Goal: Find specific page/section: Find specific page/section

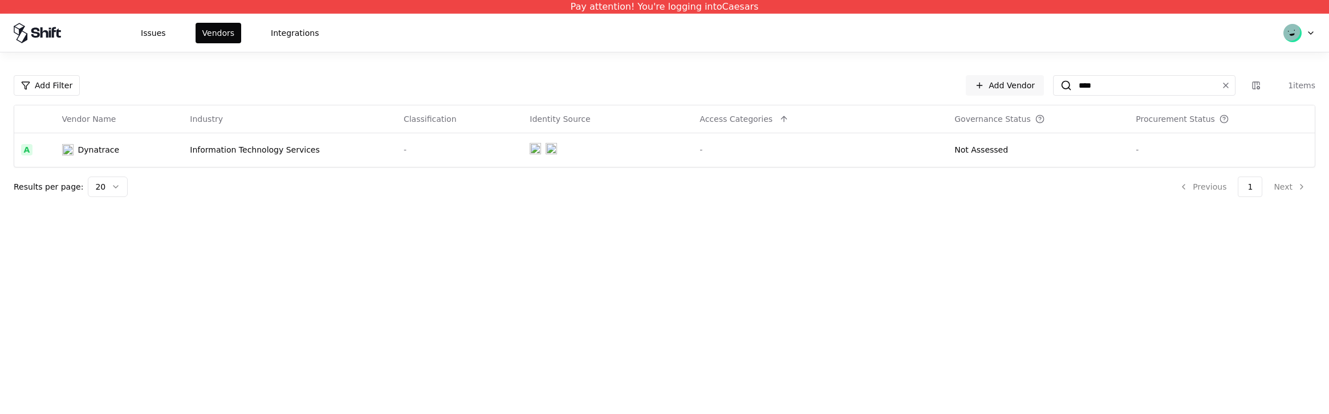
click at [267, 359] on div "Pay attention! You're logging into Caesars Issues Vendors Integrations Add Filt…" at bounding box center [664, 207] width 1329 height 414
click at [192, 376] on div "Pay attention! You're logging into Caesars Issues Vendors Integrations Add Filt…" at bounding box center [664, 207] width 1329 height 414
click at [84, 148] on div "Dynatrace" at bounding box center [99, 149] width 42 height 11
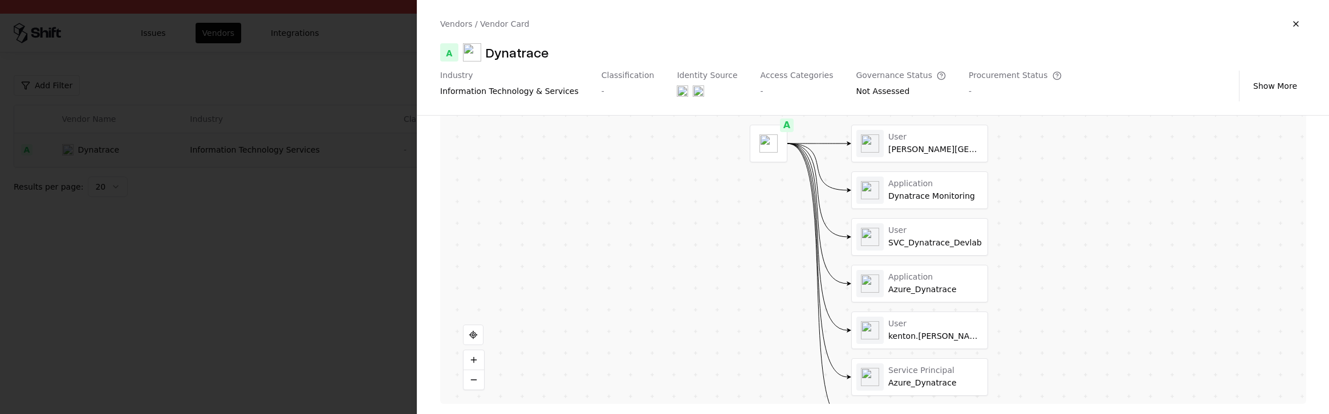
scroll to position [287, 0]
click at [916, 136] on button at bounding box center [919, 140] width 23 height 23
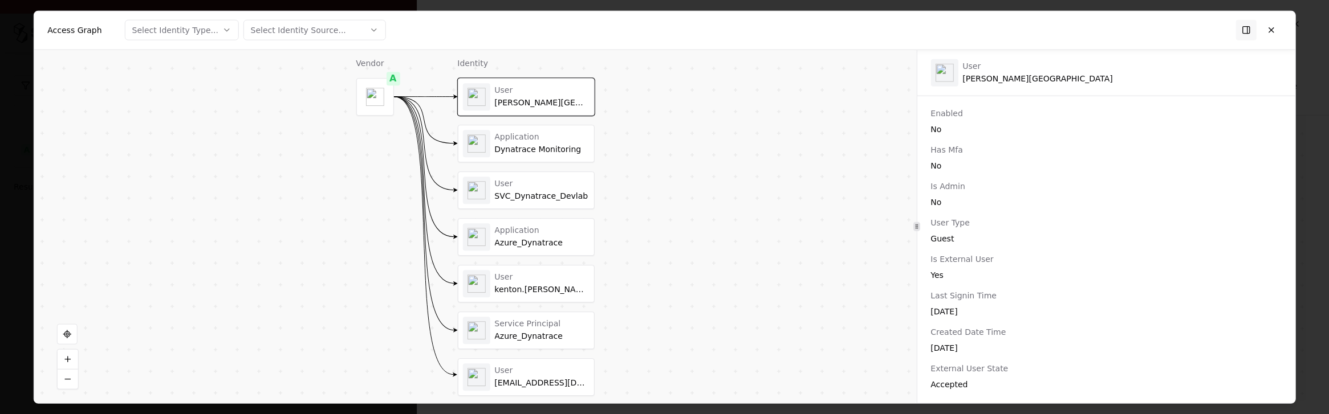
scroll to position [0, 0]
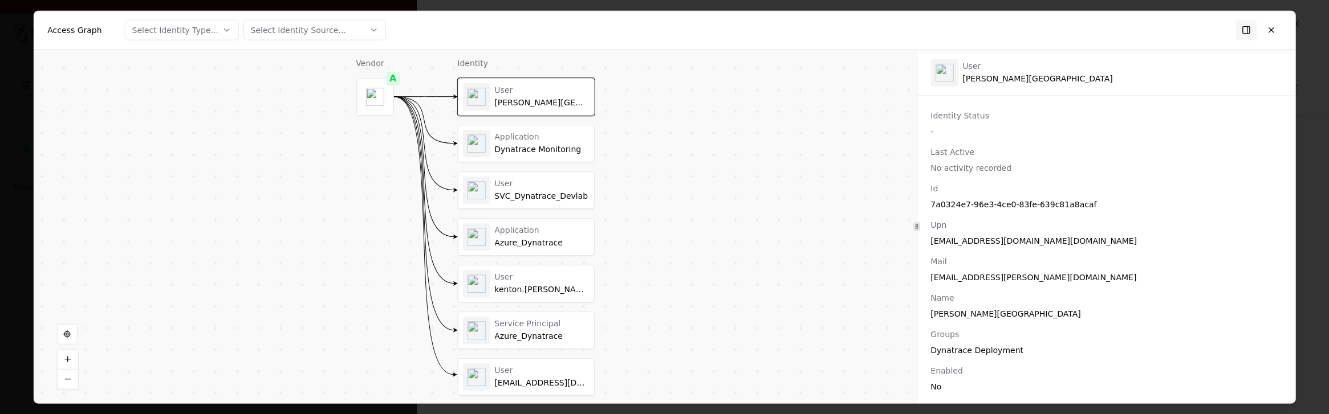
click at [543, 145] on div "Dynatrace Monitoring" at bounding box center [541, 150] width 95 height 10
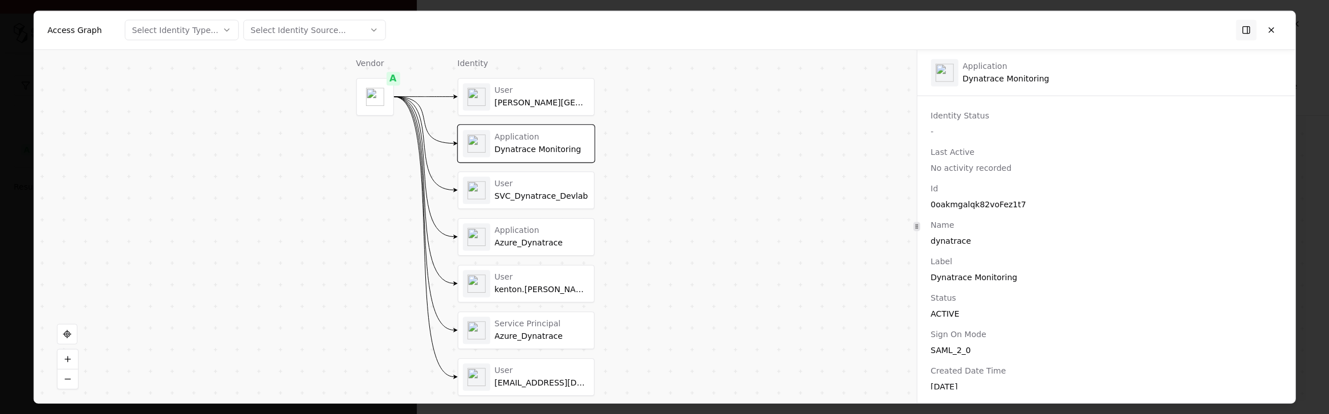
scroll to position [2, 0]
click at [519, 220] on div "Application Azure_Dynatrace" at bounding box center [526, 238] width 136 height 36
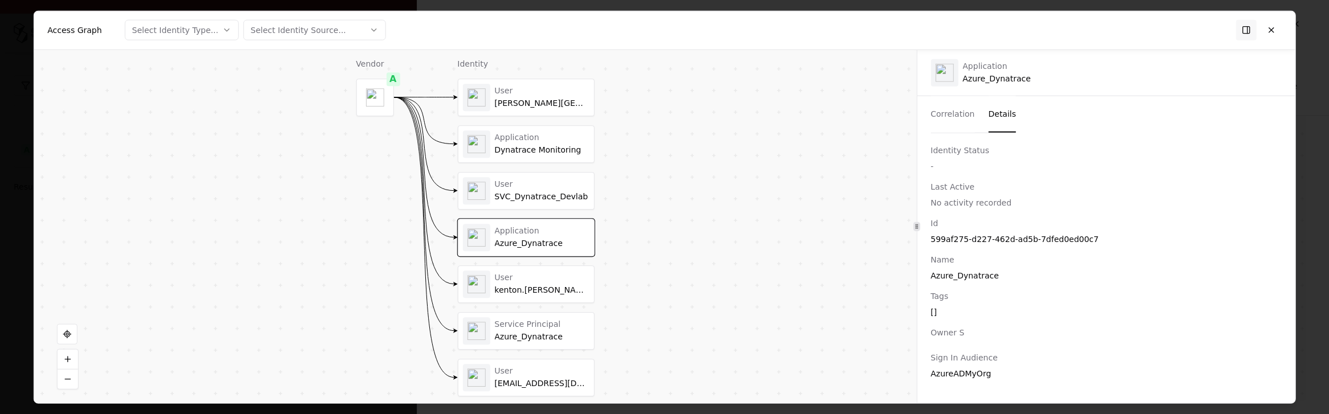
click at [519, 185] on div "User" at bounding box center [541, 185] width 95 height 10
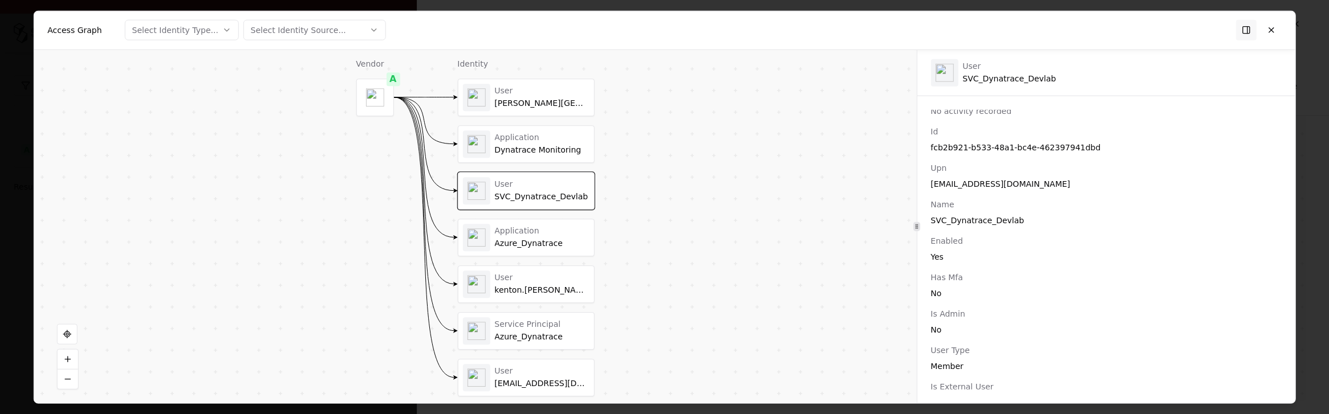
scroll to position [112, 0]
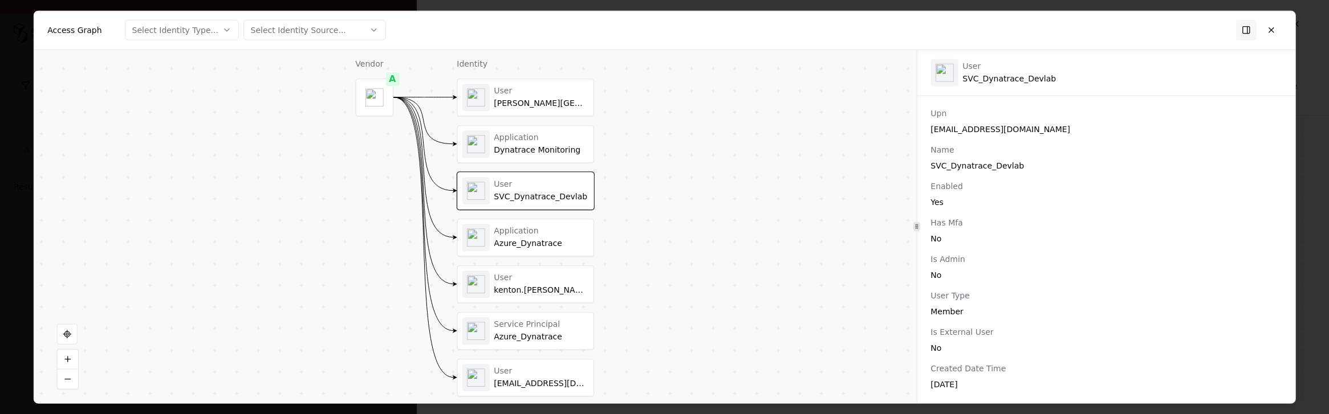
click at [538, 379] on div "[EMAIL_ADDRESS][DOMAIN_NAME]" at bounding box center [541, 384] width 95 height 10
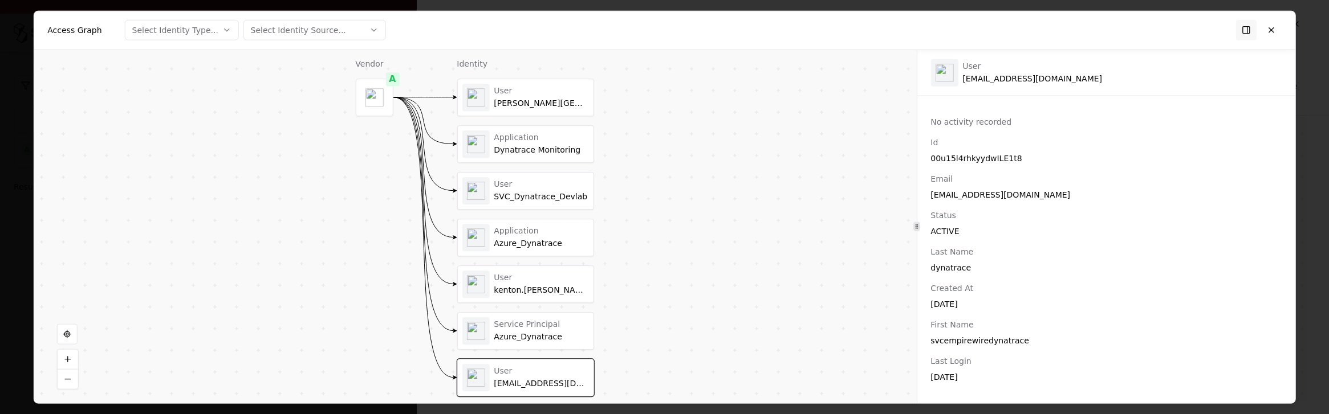
scroll to position [0, 0]
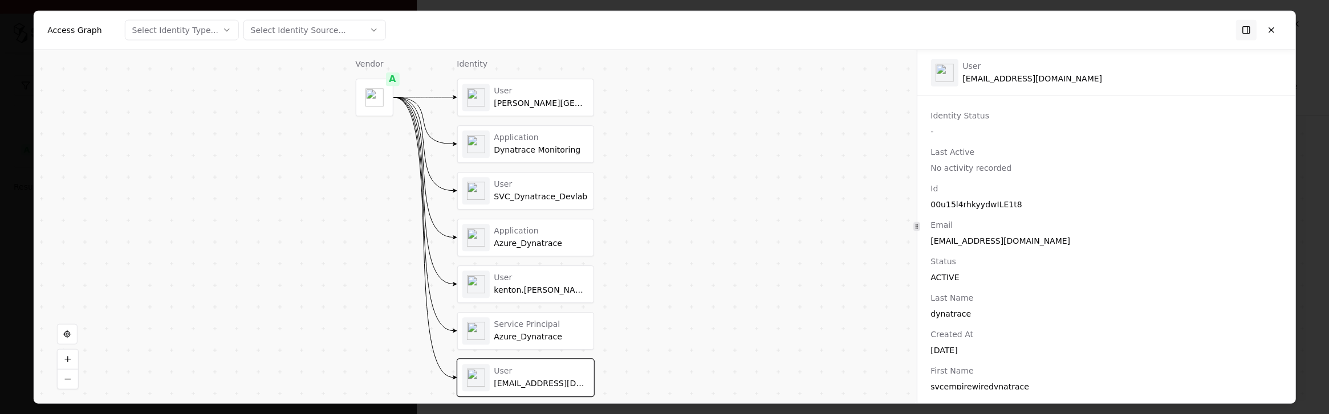
click at [485, 323] on div at bounding box center [475, 331] width 27 height 27
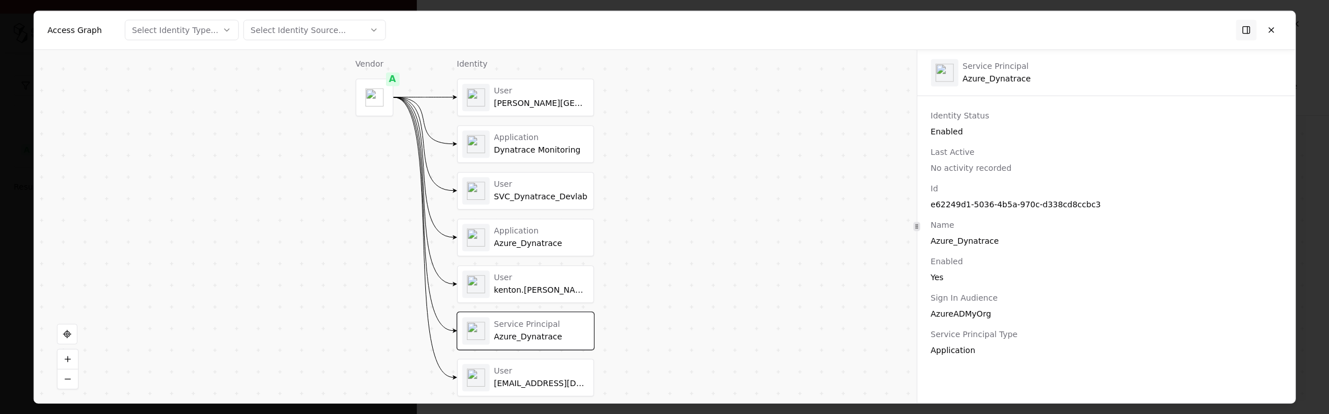
click at [497, 288] on div "kenton.[PERSON_NAME]" at bounding box center [541, 291] width 95 height 10
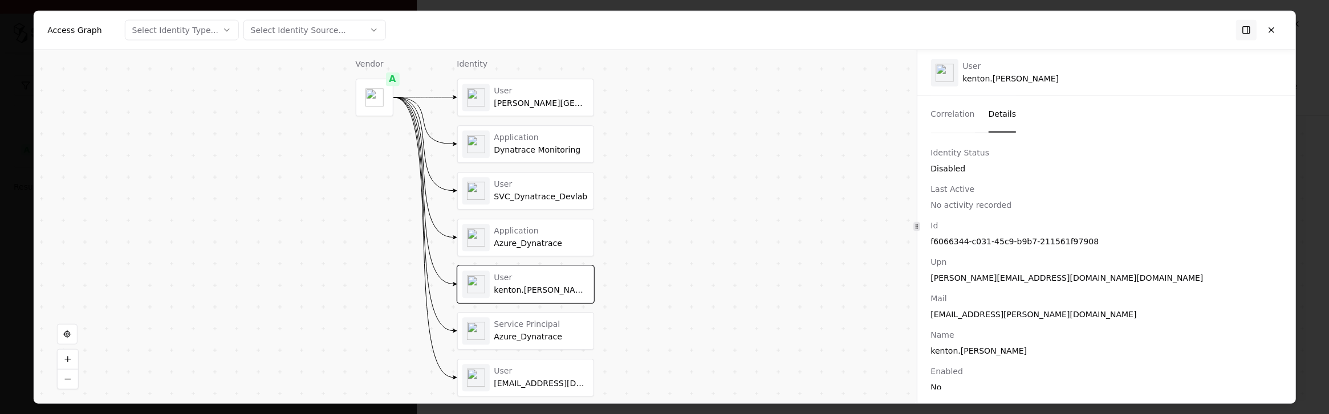
click at [512, 239] on div "Azure_Dynatrace" at bounding box center [541, 244] width 95 height 10
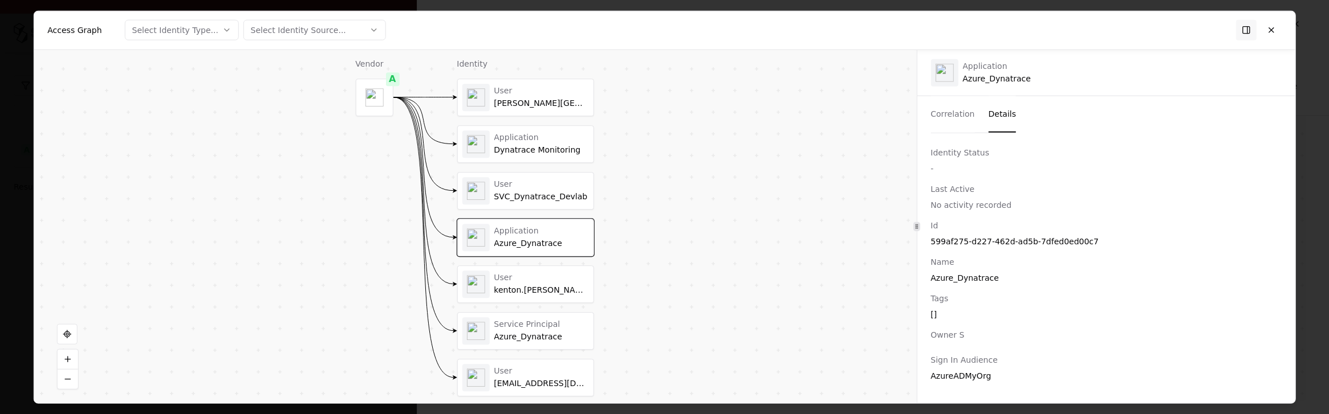
click at [517, 176] on div "User SVC_Dynatrace_Devlab" at bounding box center [525, 191] width 136 height 36
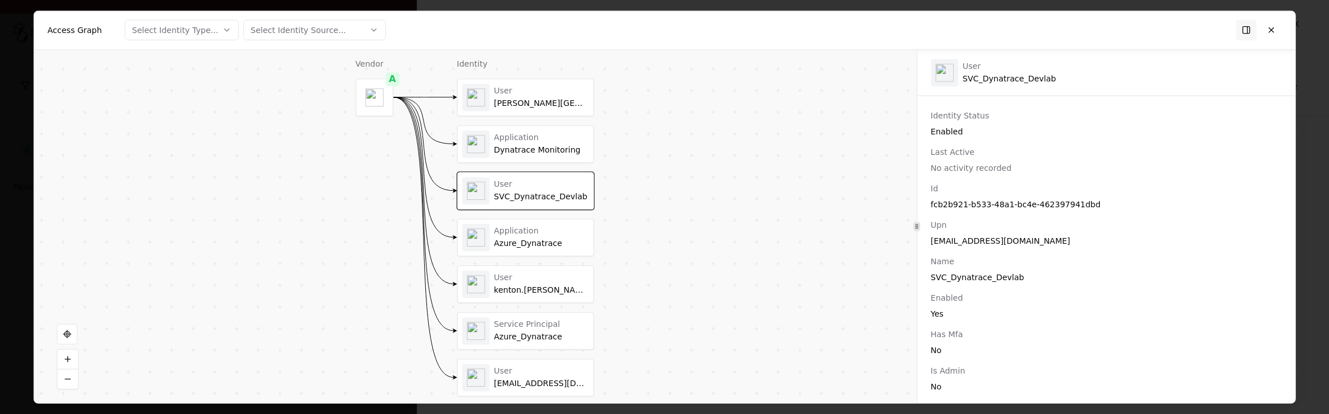
click at [476, 101] on object "entra" at bounding box center [475, 97] width 18 height 18
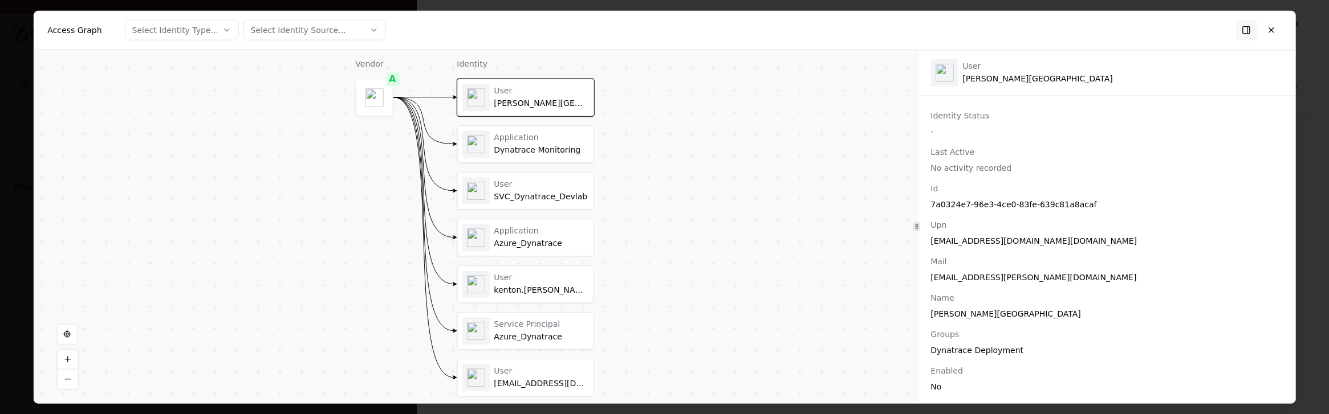
click at [294, 28] on div "Select Identity Source..." at bounding box center [298, 30] width 95 height 11
click at [278, 97] on div "Okta" at bounding box center [274, 96] width 19 height 11
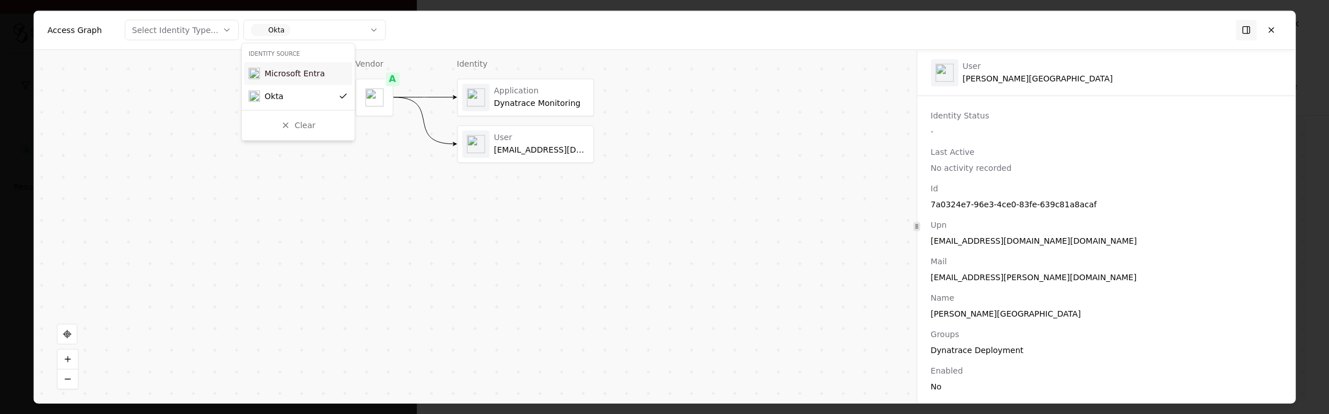
drag, startPoint x: 596, startPoint y: 94, endPoint x: 590, endPoint y: 94, distance: 6.9
click at [596, 94] on div at bounding box center [664, 207] width 1329 height 414
click at [518, 103] on div "Dynatrace Monitoring" at bounding box center [541, 104] width 95 height 10
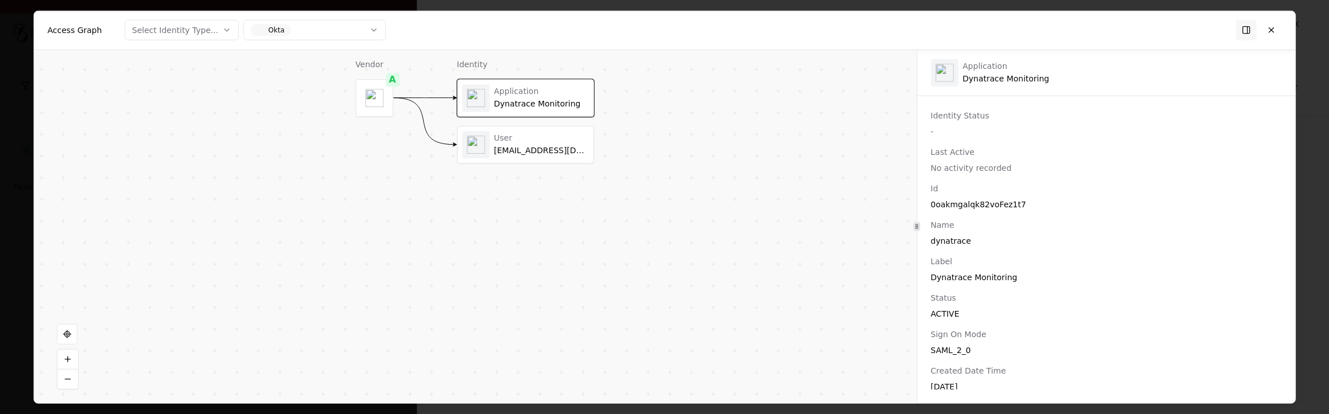
drag, startPoint x: 976, startPoint y: 80, endPoint x: 964, endPoint y: 74, distance: 13.8
click at [976, 80] on div "Application Dynatrace Monitoring" at bounding box center [1005, 73] width 87 height 22
click at [907, 68] on div "Vendor A Identity Application Dynatrace Monitoring User svcempirewiredynatrace@…" at bounding box center [475, 227] width 883 height 354
click at [949, 73] on object "okta" at bounding box center [944, 72] width 18 height 18
click at [556, 329] on div "Vendor A Identity Application Dynatrace Monitoring User svcempirewiredynatrace@…" at bounding box center [475, 227] width 883 height 354
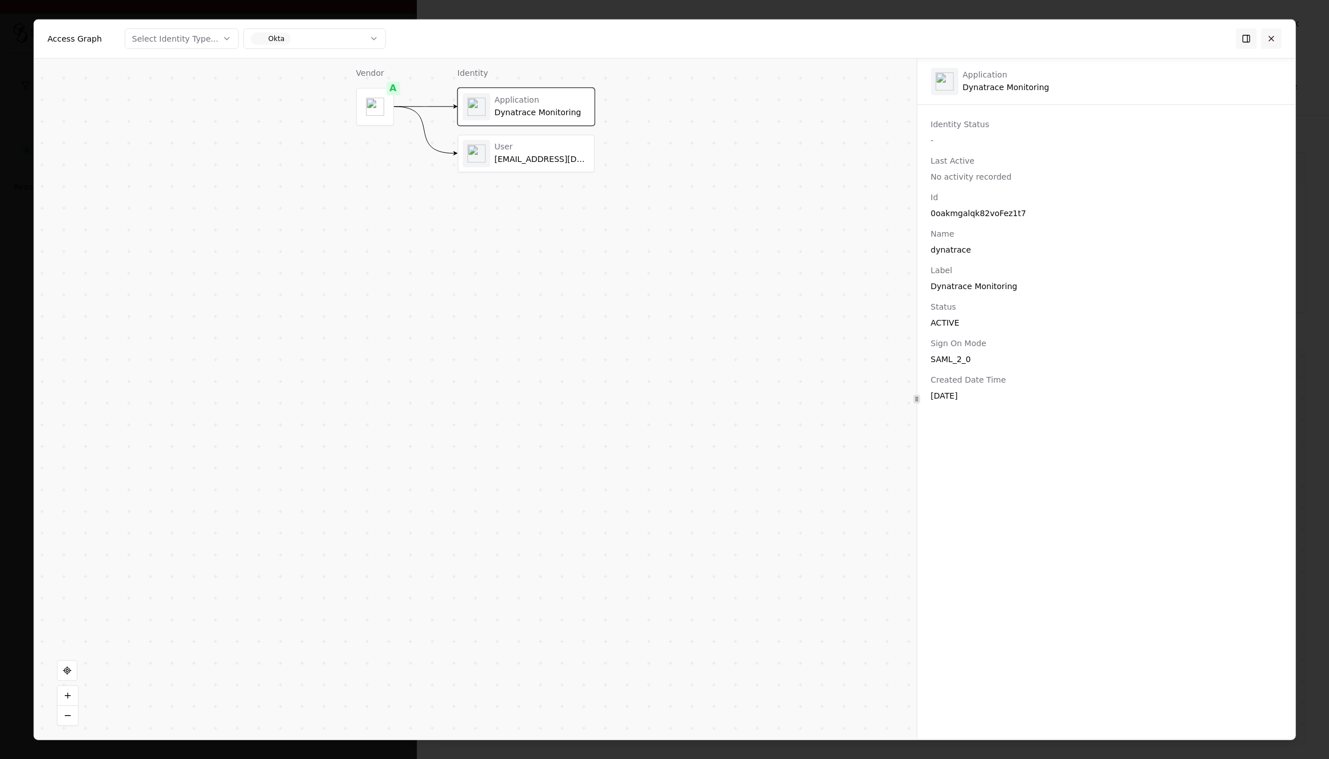
click at [1267, 36] on button at bounding box center [1271, 39] width 21 height 21
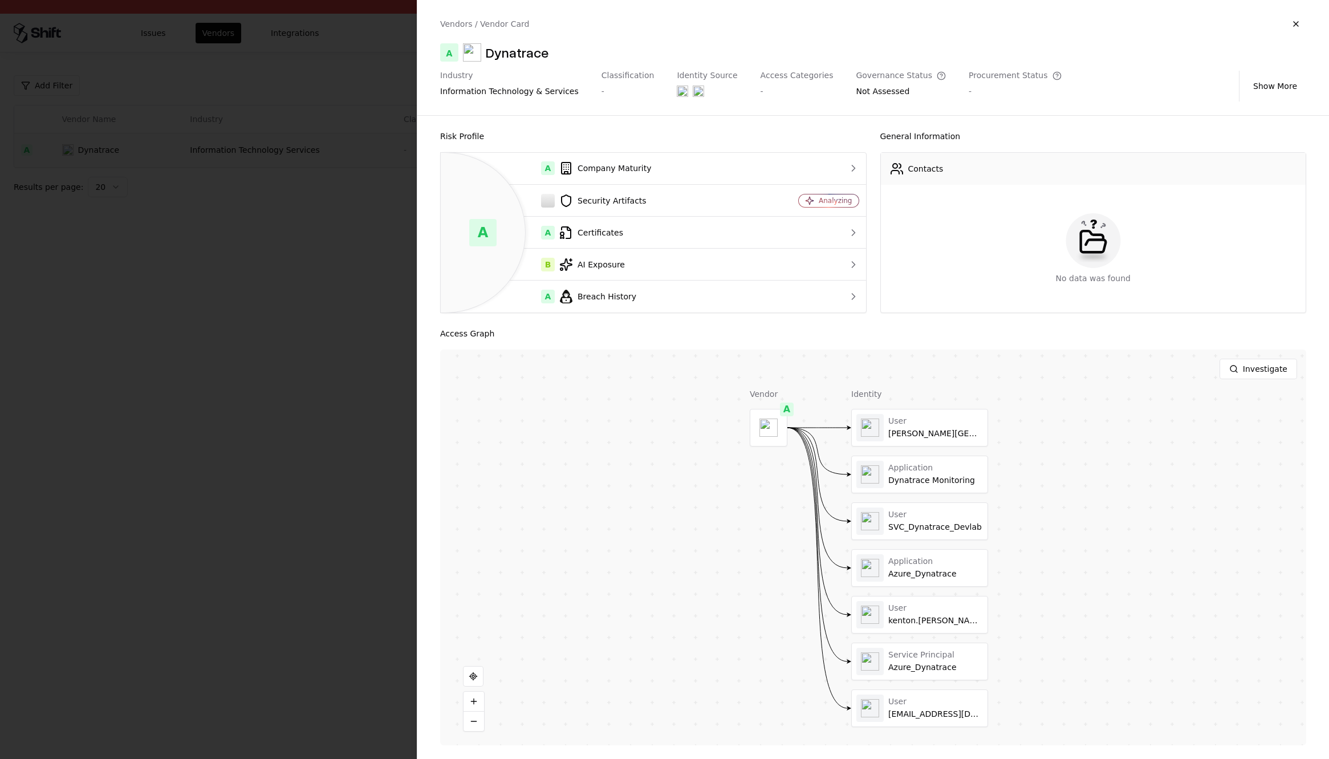
click at [307, 395] on div at bounding box center [664, 379] width 1329 height 759
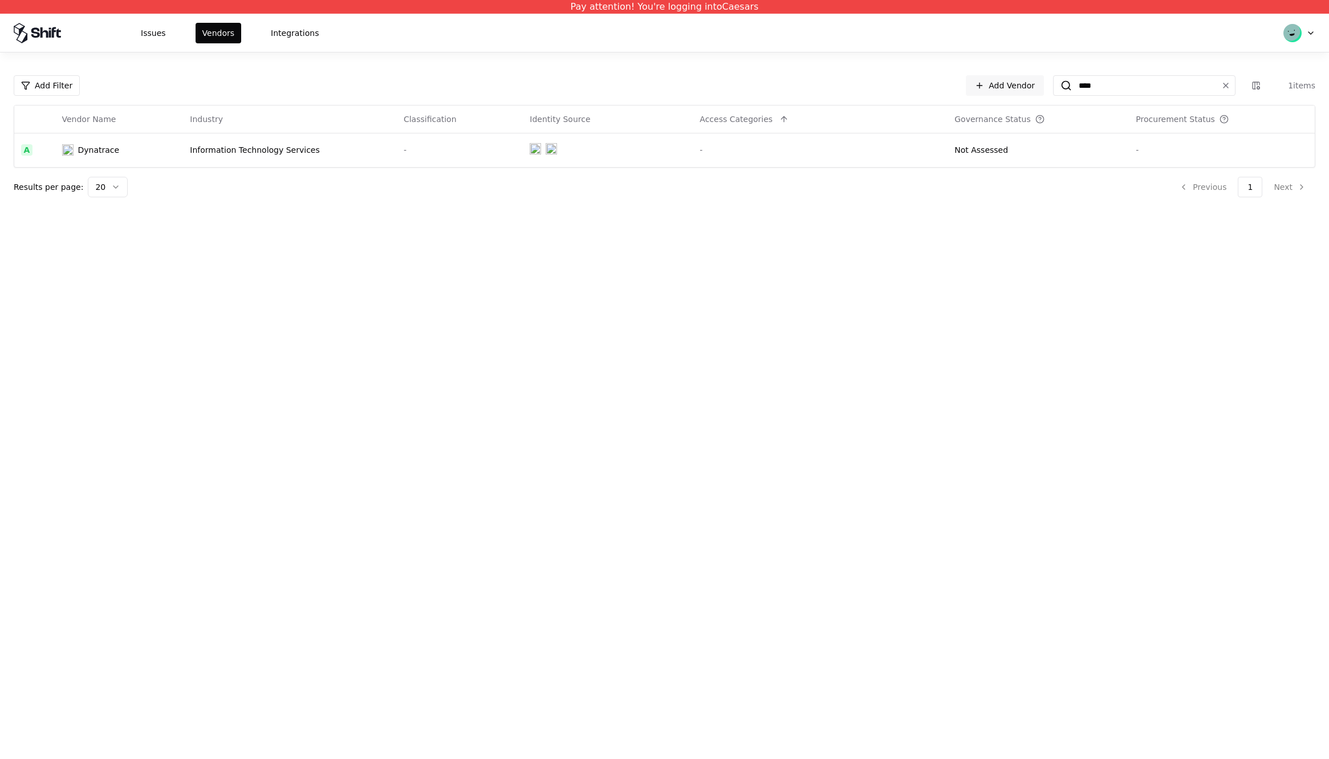
click at [103, 147] on div "Dynatrace" at bounding box center [99, 149] width 42 height 11
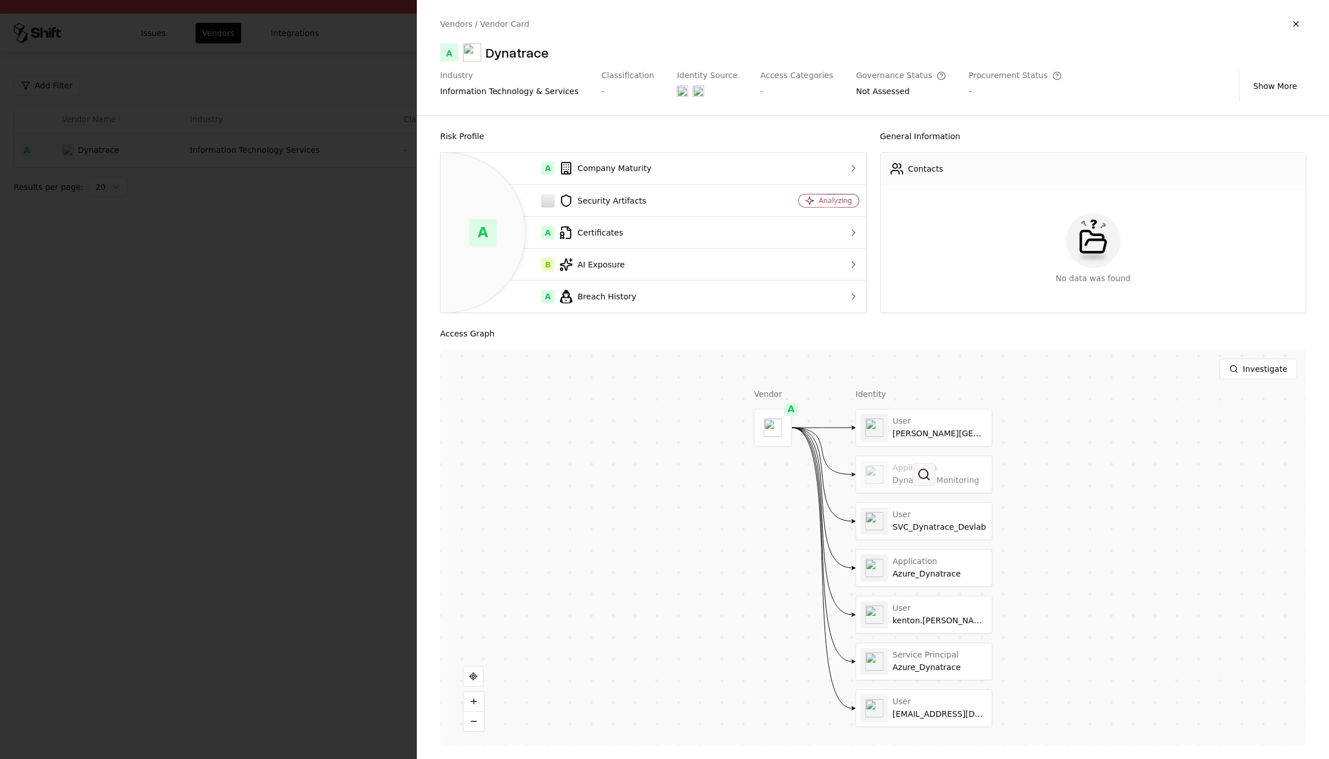
click at [919, 479] on button at bounding box center [924, 474] width 23 height 23
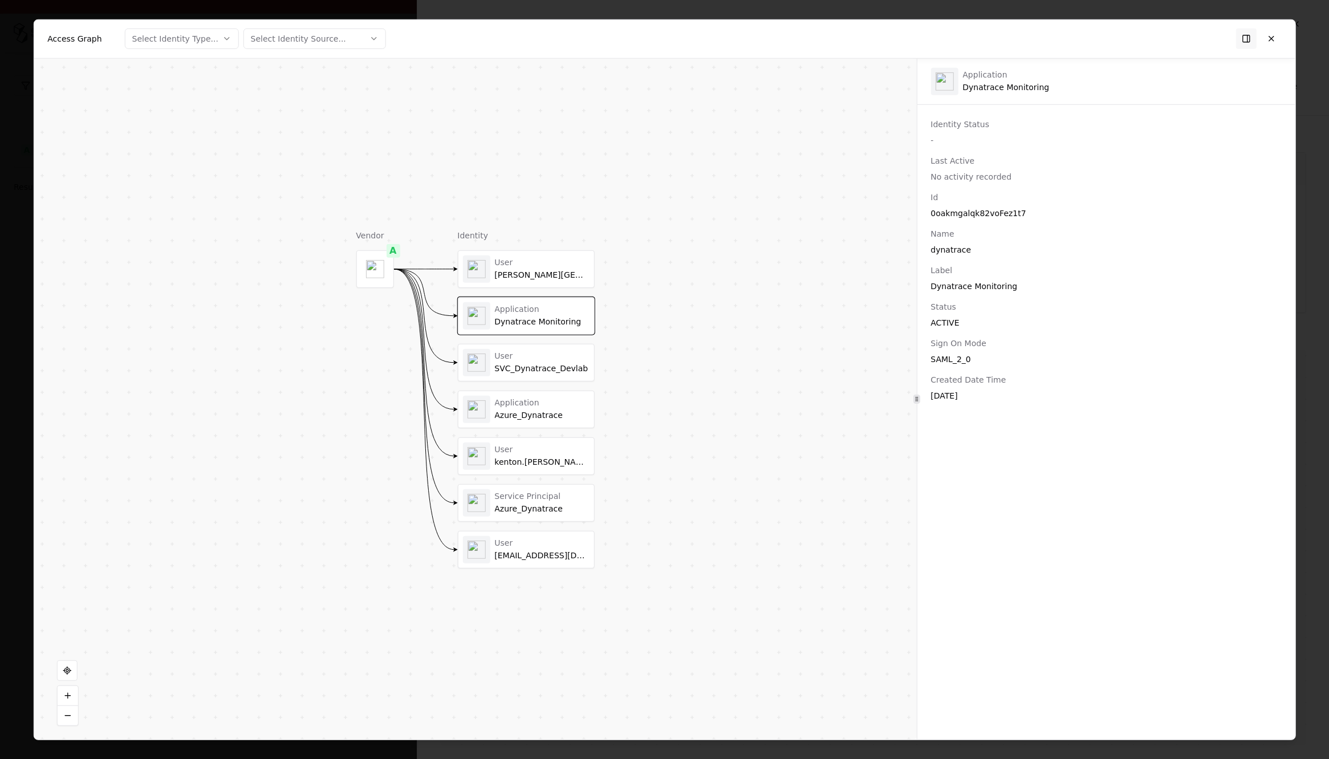
click at [105, 90] on div "Vendor A Identity User [PERSON_NAME] Application Dynatrace Monitoring User SVC_…" at bounding box center [475, 398] width 883 height 681
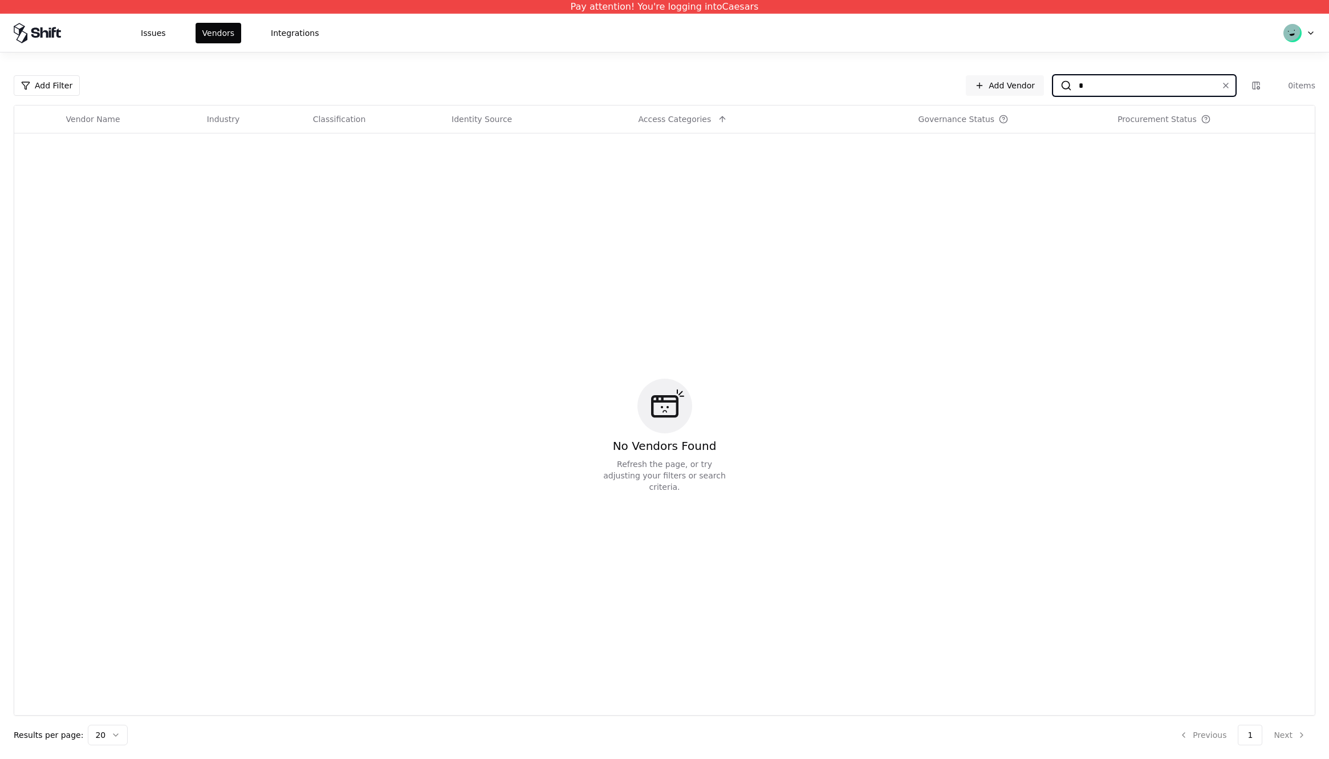
click at [1163, 86] on input "*" at bounding box center [1142, 85] width 140 height 21
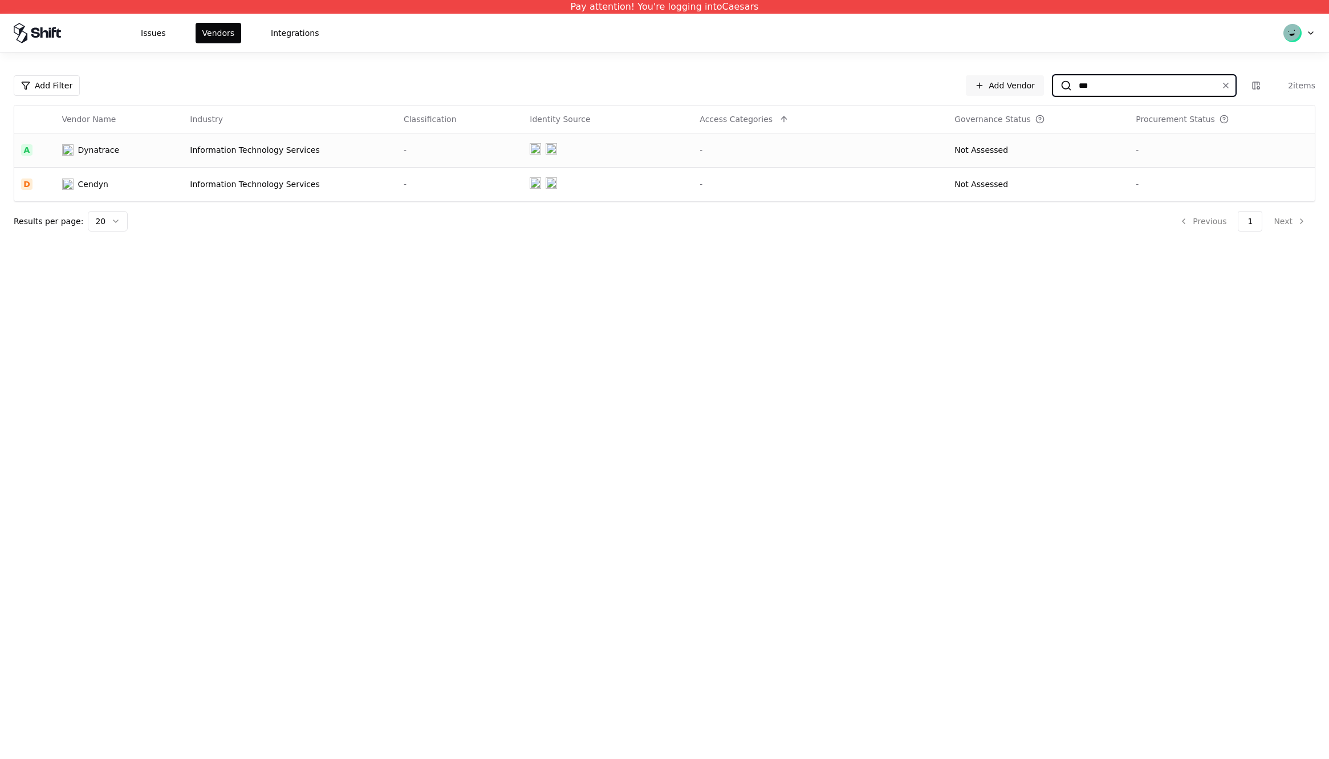
type input "***"
click at [131, 145] on div "Dynatrace" at bounding box center [119, 149] width 115 height 11
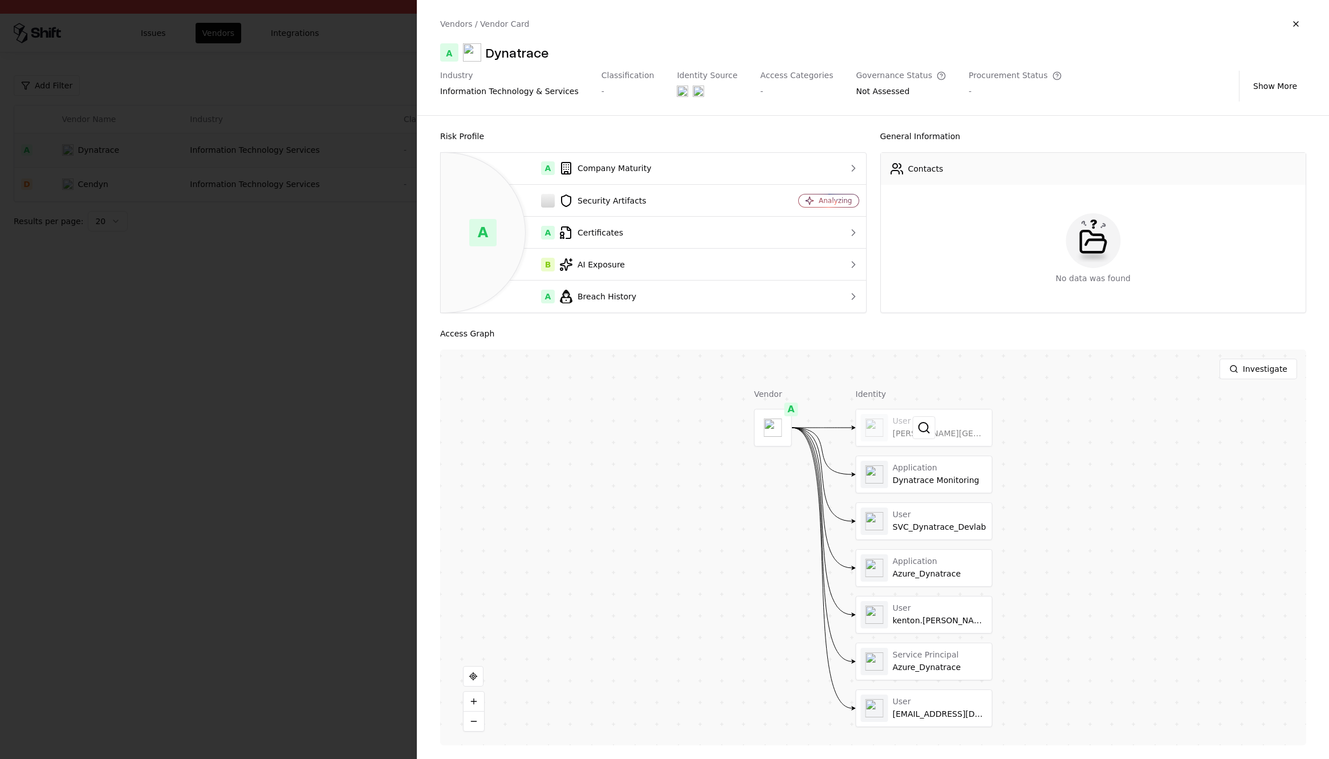
click at [940, 432] on div at bounding box center [924, 427] width 136 height 36
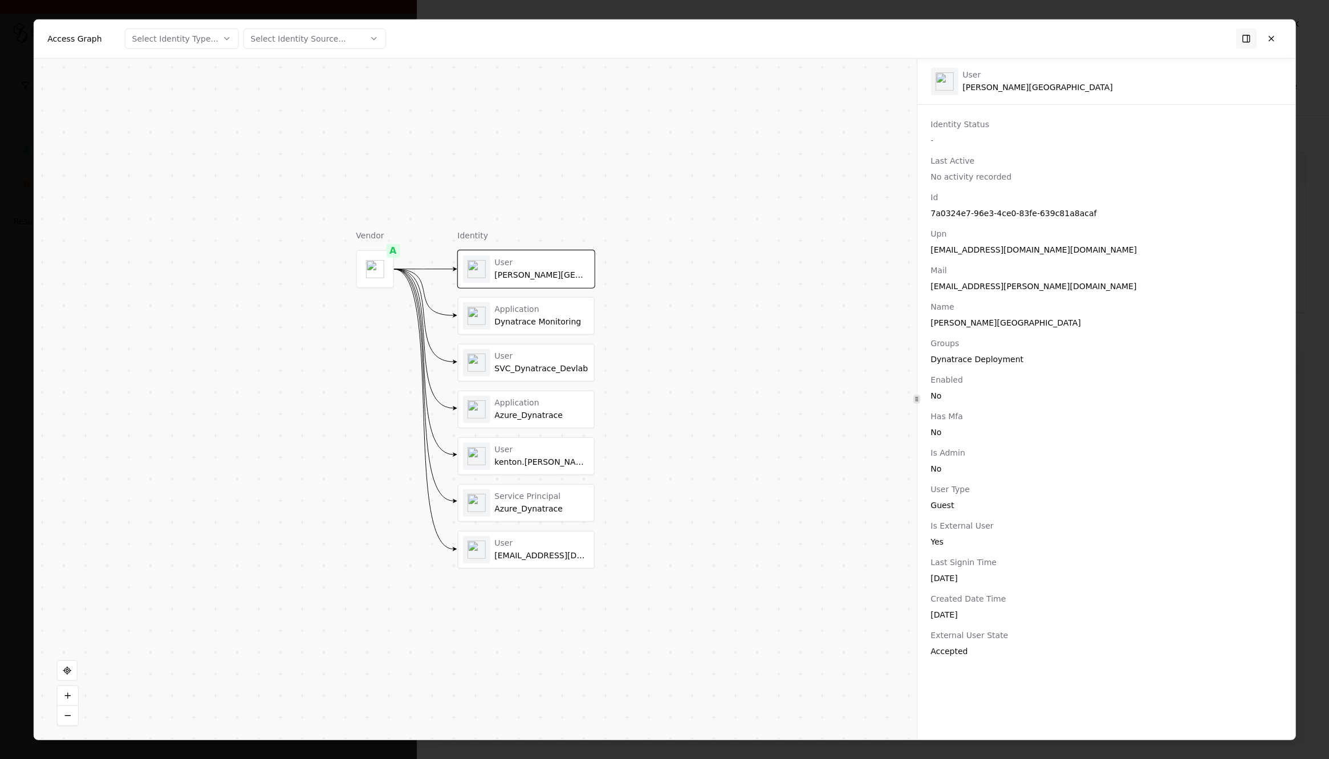
click at [518, 279] on div "[PERSON_NAME][GEOGRAPHIC_DATA]" at bounding box center [541, 275] width 95 height 10
click at [300, 32] on button "Select Identity Source..." at bounding box center [314, 39] width 143 height 21
click at [137, 46] on div at bounding box center [664, 379] width 1329 height 759
click at [140, 44] on button "Select Identity Type..." at bounding box center [182, 39] width 114 height 21
click at [408, 131] on div at bounding box center [664, 379] width 1329 height 759
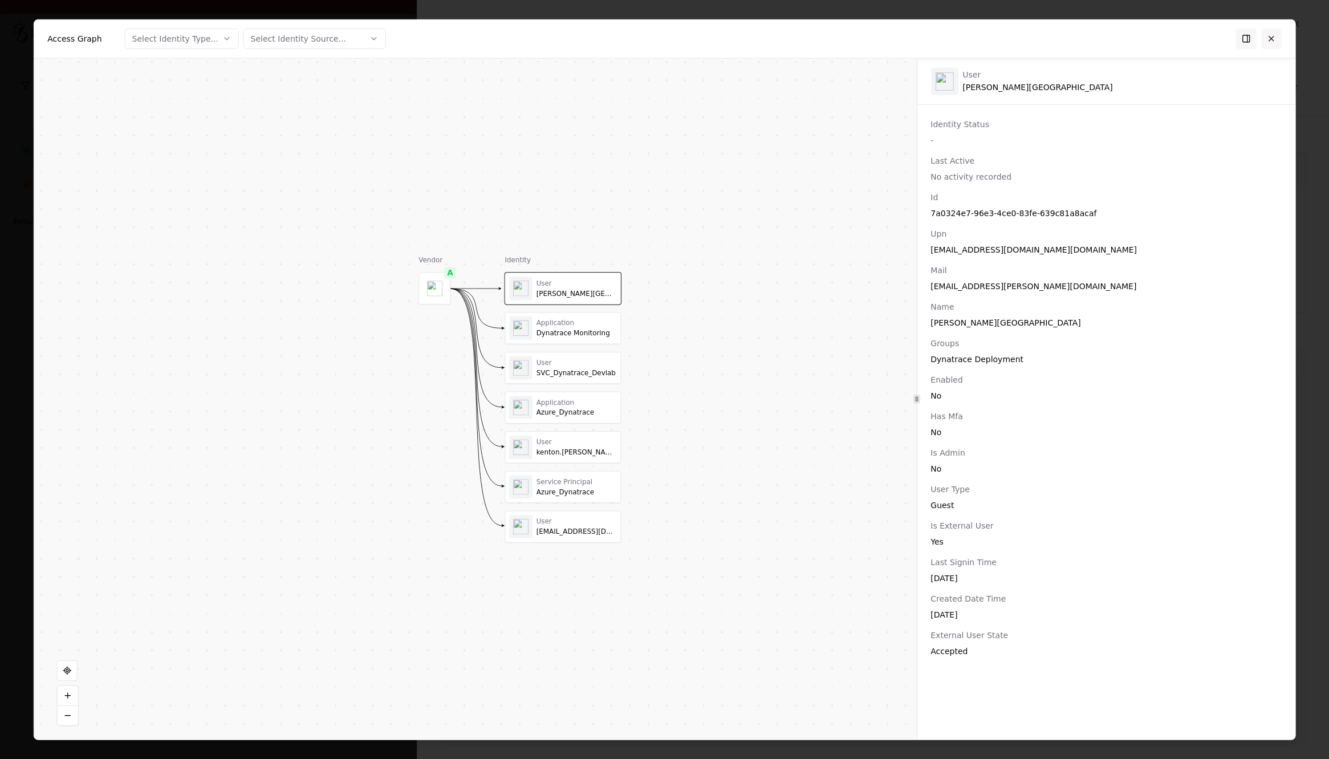
click at [1269, 36] on button at bounding box center [1271, 39] width 21 height 21
